Goal: Obtain resource: Download file/media

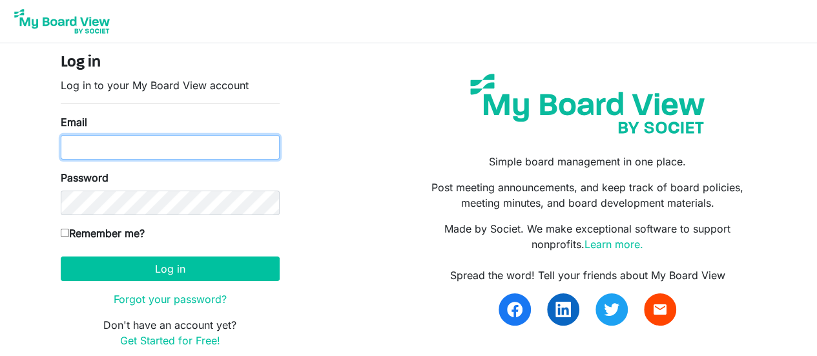
click at [149, 145] on input "Email" at bounding box center [170, 147] width 219 height 25
type input "[EMAIL_ADDRESS][DOMAIN_NAME]"
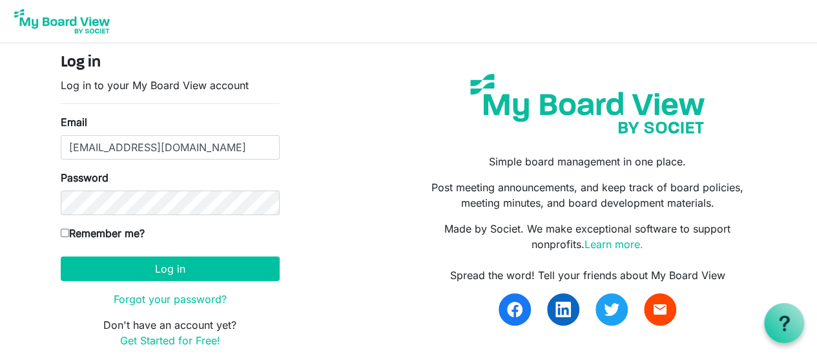
drag, startPoint x: 62, startPoint y: 230, endPoint x: 76, endPoint y: 252, distance: 25.3
click at [63, 231] on input "Remember me?" at bounding box center [65, 233] width 8 height 8
checkbox input "true"
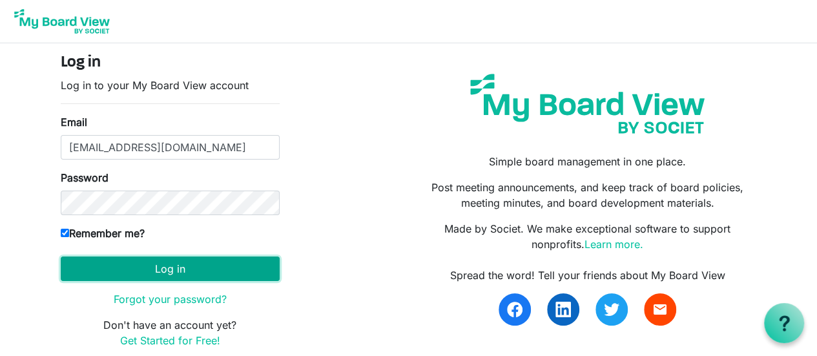
click at [121, 261] on button "Log in" at bounding box center [170, 268] width 219 height 25
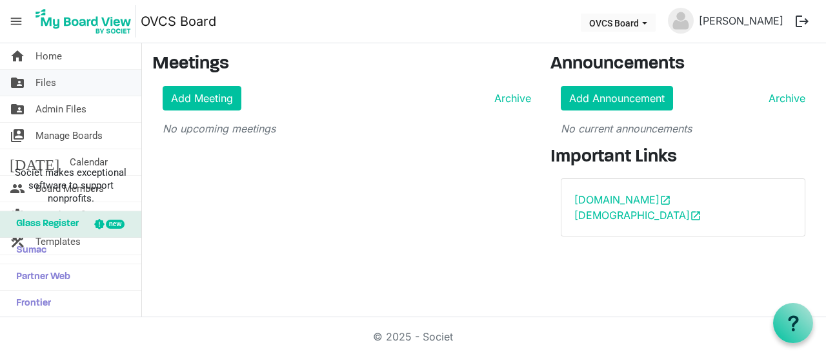
click at [48, 80] on span "Files" at bounding box center [46, 83] width 21 height 26
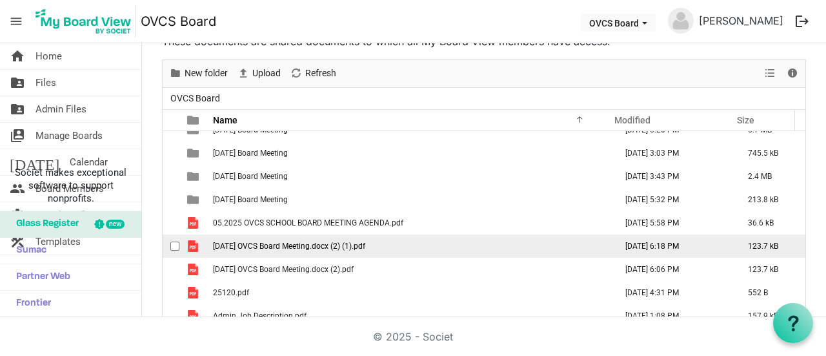
scroll to position [65, 0]
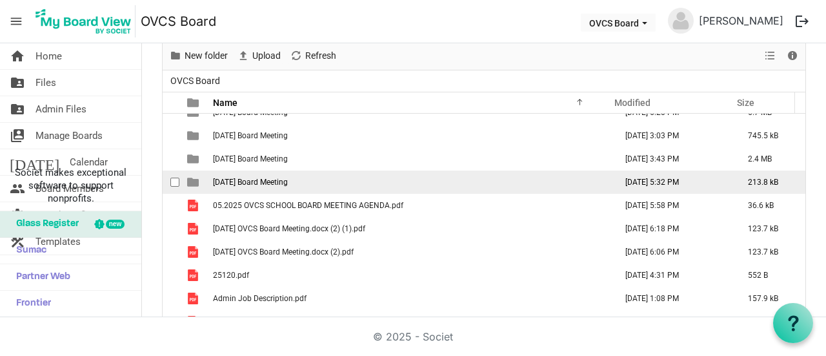
click at [266, 178] on span "2025-08-17 Board Meeting" at bounding box center [250, 182] width 75 height 9
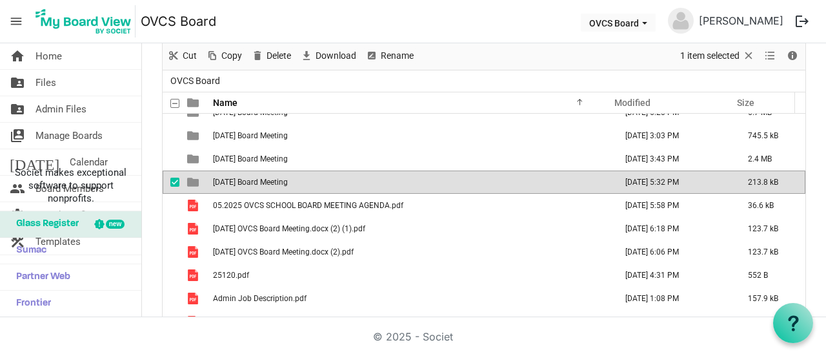
click at [169, 183] on td "checkbox" at bounding box center [171, 181] width 17 height 23
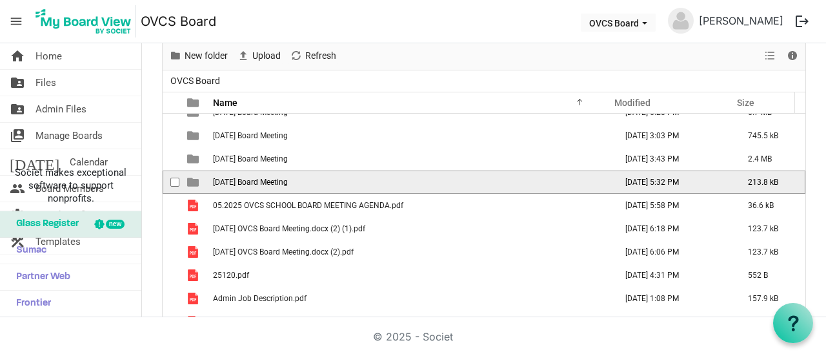
click at [185, 181] on div "checkbox" at bounding box center [177, 182] width 15 height 13
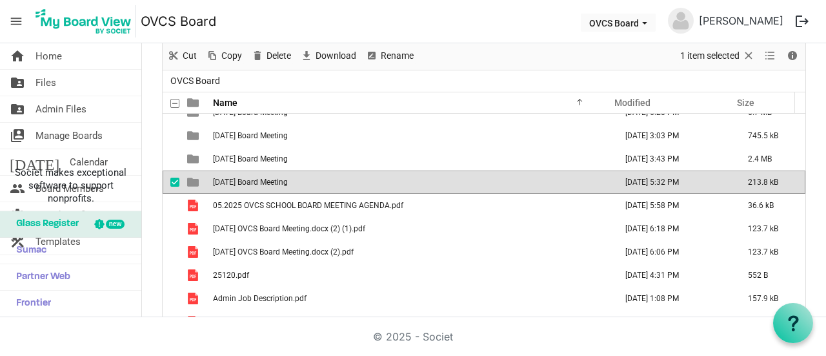
click at [185, 181] on div "checkbox" at bounding box center [177, 182] width 15 height 13
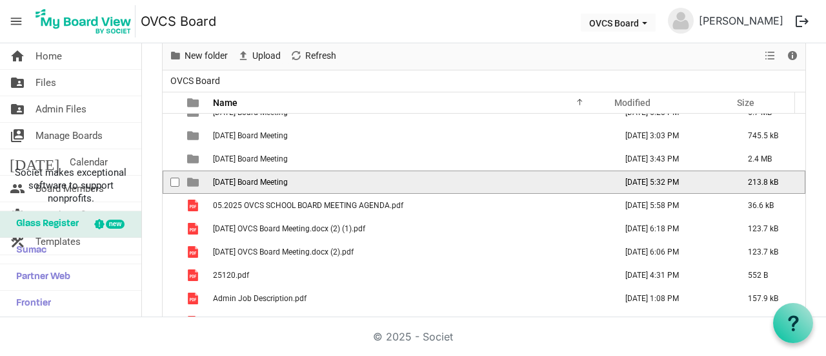
click at [190, 180] on span "is template cell column header type" at bounding box center [193, 182] width 12 height 12
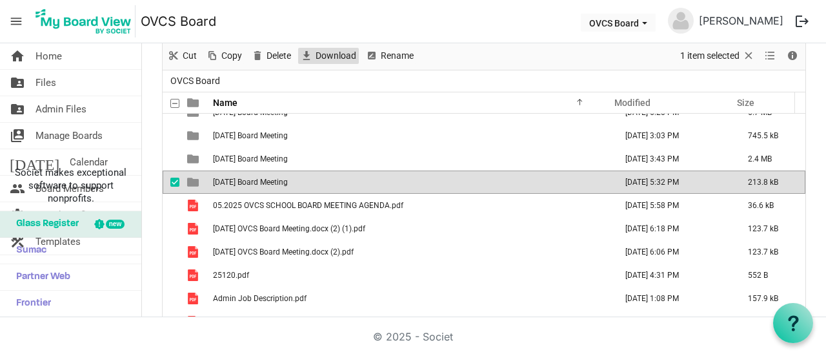
click at [332, 58] on span "Download" at bounding box center [335, 56] width 43 height 16
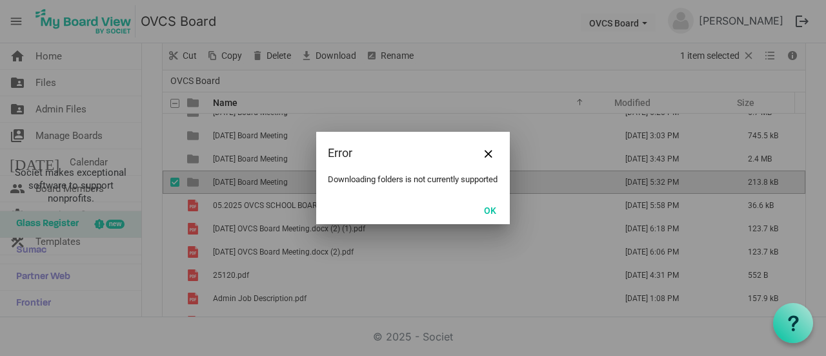
click at [176, 183] on div at bounding box center [413, 178] width 826 height 356
click at [495, 216] on button "OK" at bounding box center [490, 210] width 29 height 18
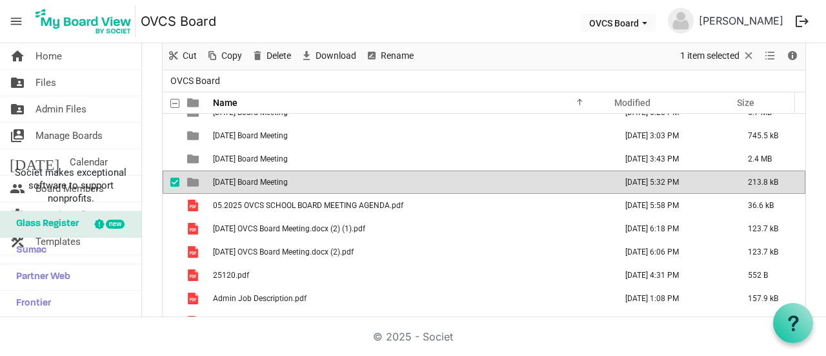
click at [191, 178] on span "is template cell column header type" at bounding box center [193, 182] width 12 height 12
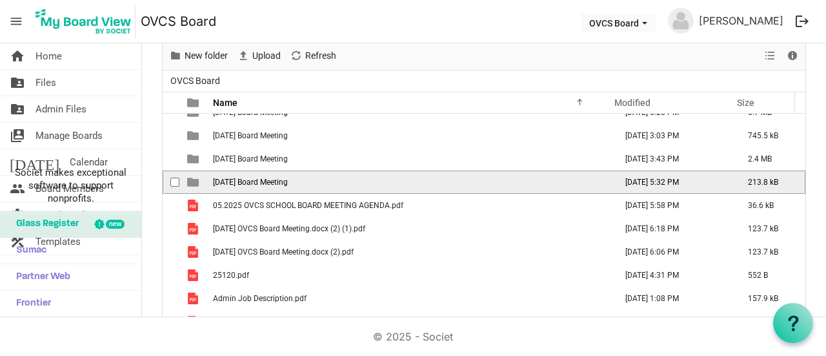
click at [190, 181] on span "is template cell column header type" at bounding box center [193, 182] width 12 height 12
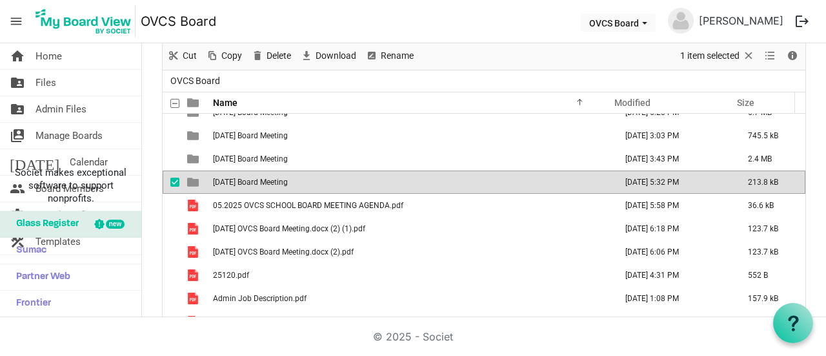
click at [191, 181] on span "is template cell column header type" at bounding box center [193, 182] width 12 height 12
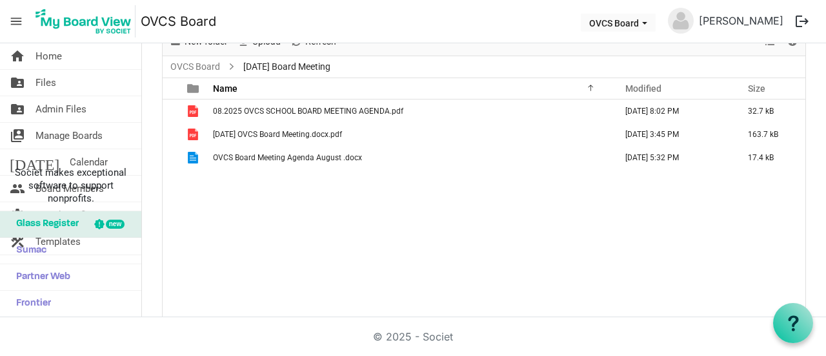
scroll to position [14, 0]
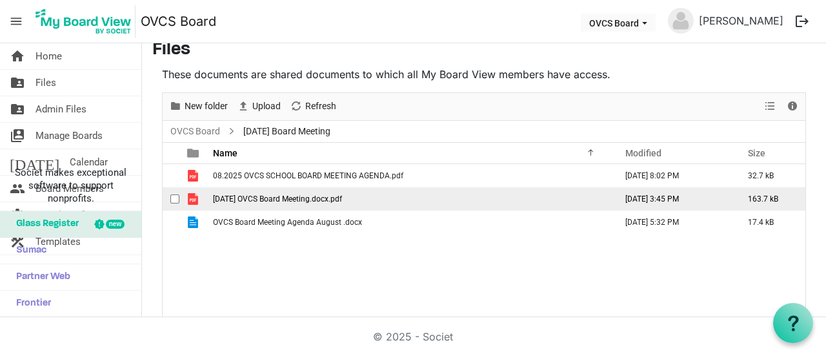
click at [285, 195] on span "2025-07-15 OVCS Board Meeting.docx.pdf" at bounding box center [277, 198] width 129 height 9
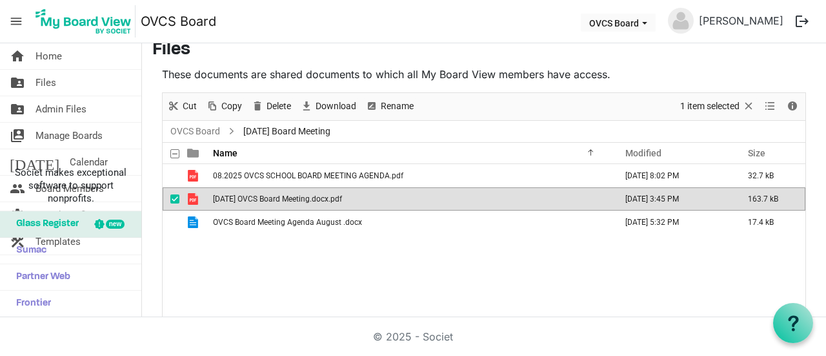
click at [285, 195] on span "2025-07-15 OVCS Board Meeting.docx.pdf" at bounding box center [277, 198] width 129 height 9
click at [284, 198] on span "2025-07-15 OVCS Board Meeting.docx.pdf" at bounding box center [277, 198] width 129 height 9
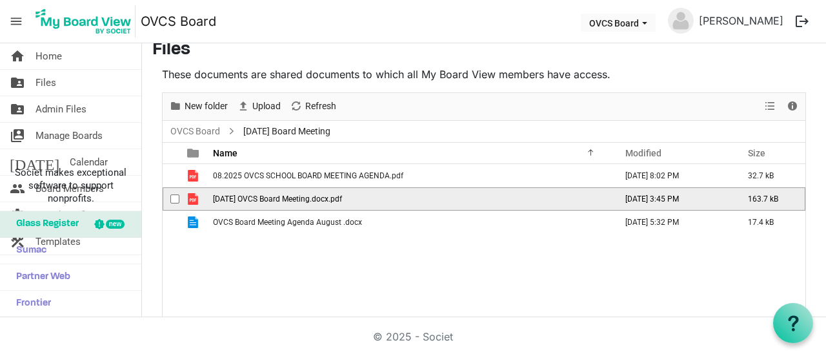
click at [624, 198] on td "August 17, 2025 3:45 PM" at bounding box center [673, 198] width 123 height 23
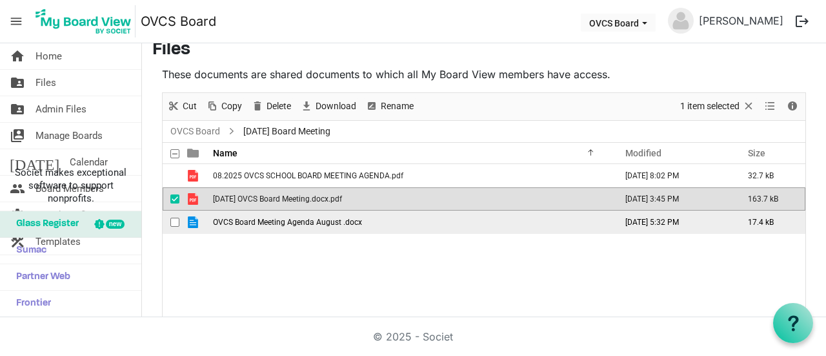
click at [289, 215] on td "OVCS Board Meeting Agenda August .docx" at bounding box center [410, 221] width 403 height 23
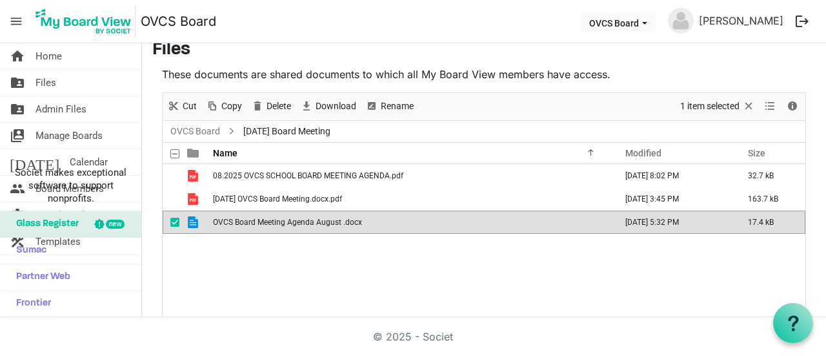
click at [340, 220] on span "OVCS Board Meeting Agenda August .docx" at bounding box center [287, 222] width 149 height 9
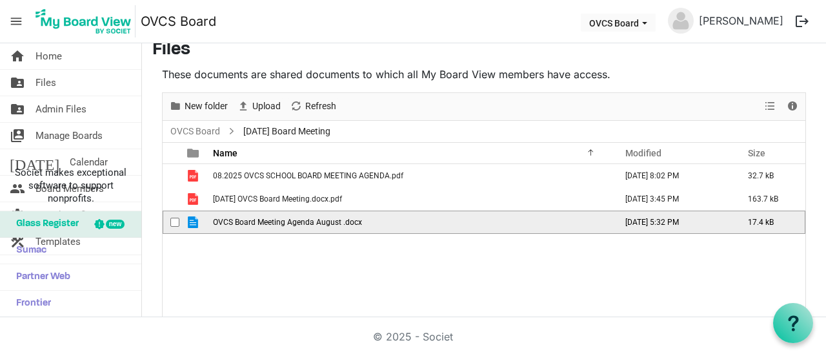
click at [340, 220] on span "OVCS Board Meeting Agenda August .docx" at bounding box center [287, 222] width 149 height 9
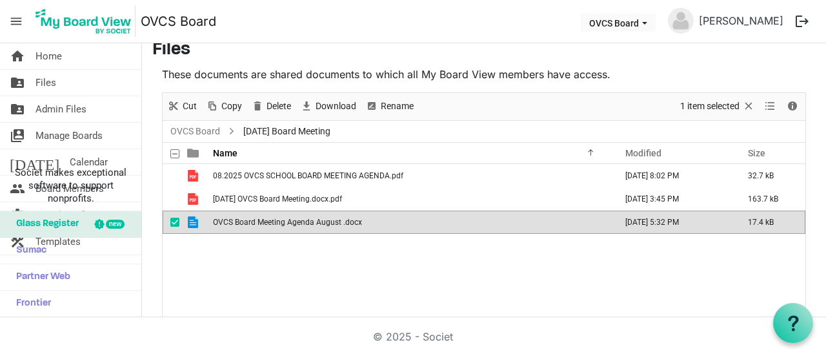
click at [285, 228] on td "OVCS Board Meeting Agenda August .docx" at bounding box center [410, 221] width 403 height 23
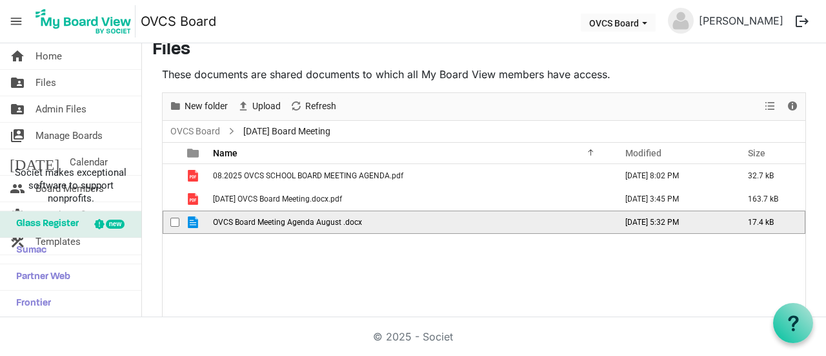
click at [274, 220] on span "OVCS Board Meeting Agenda August .docx" at bounding box center [287, 222] width 149 height 9
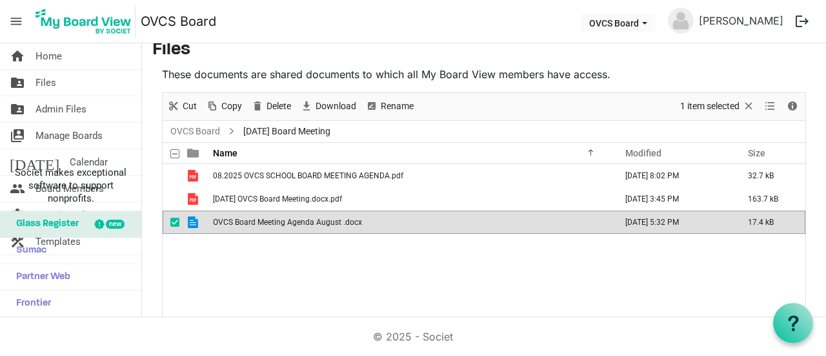
click at [274, 220] on span "OVCS Board Meeting Agenda August .docx" at bounding box center [287, 222] width 149 height 9
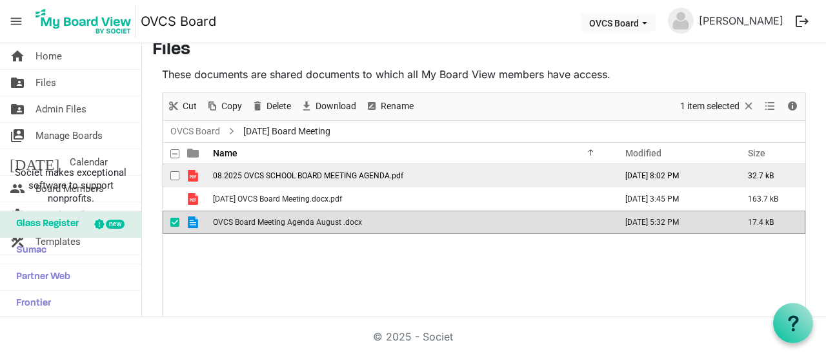
click at [310, 173] on span "08.2025 OVCS SCHOOL BOARD MEETING AGENDA.pdf" at bounding box center [308, 175] width 190 height 9
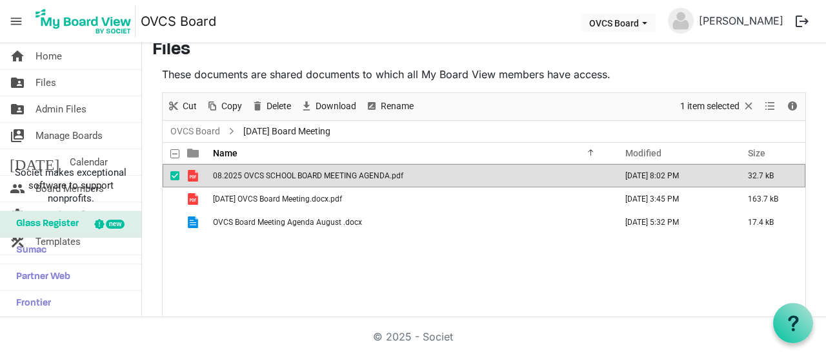
click at [310, 172] on span "08.2025 OVCS SCHOOL BOARD MEETING AGENDA.pdf" at bounding box center [308, 175] width 190 height 9
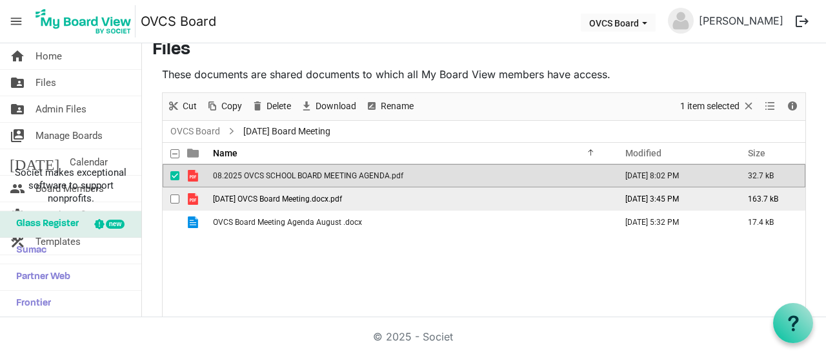
click at [291, 194] on span "2025-07-15 OVCS Board Meeting.docx.pdf" at bounding box center [277, 198] width 129 height 9
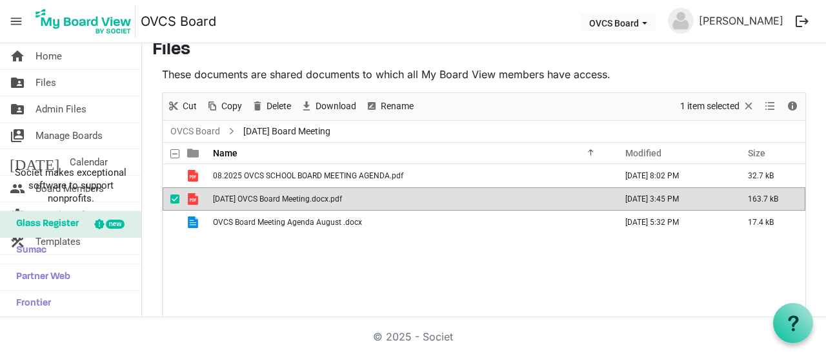
click at [292, 194] on span "2025-07-15 OVCS Board Meeting.docx.pdf" at bounding box center [277, 198] width 129 height 9
